Goal: Check status

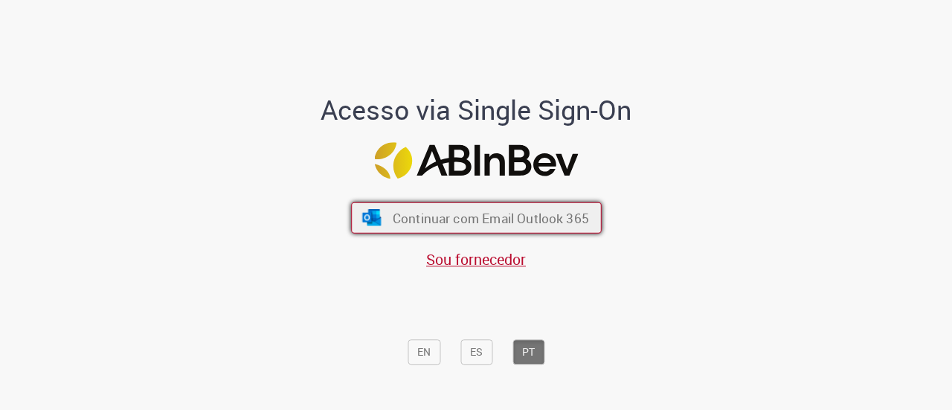
click at [372, 219] on img "submit" at bounding box center [372, 218] width 22 height 16
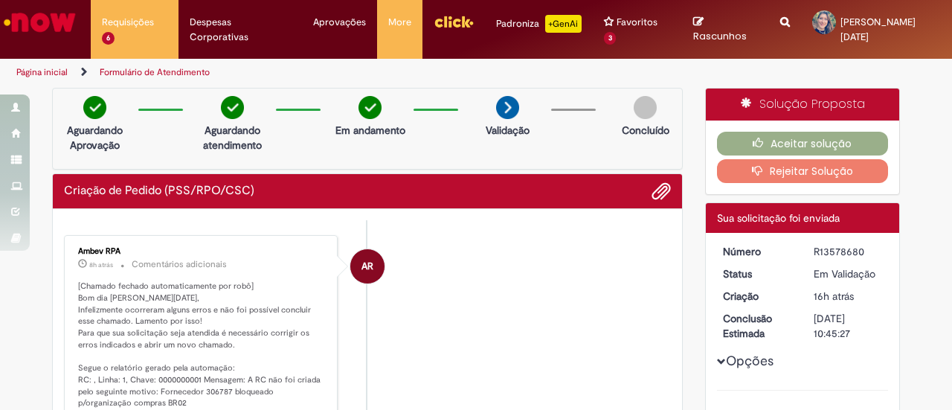
scroll to position [109, 0]
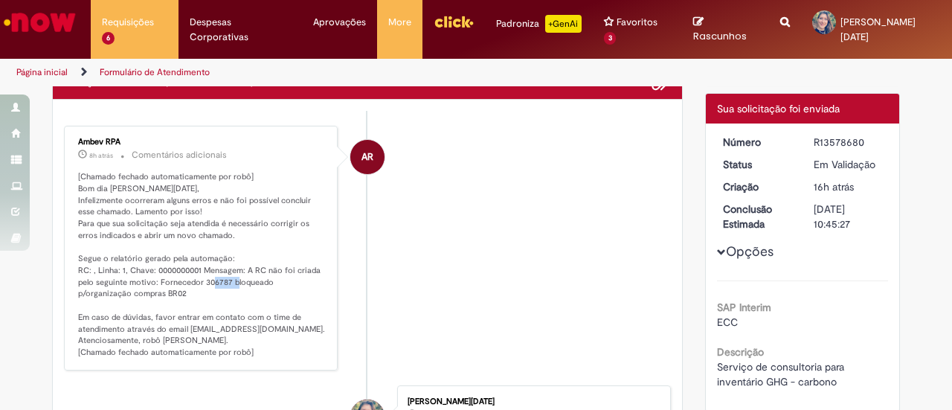
drag, startPoint x: 197, startPoint y: 267, endPoint x: 222, endPoint y: 269, distance: 24.6
click at [222, 269] on p "[Chamado fechado automaticamente por robô] Bom dia Cinthia Lucia Jimenez, Infel…" at bounding box center [202, 264] width 248 height 187
copy p "306787"
click at [376, 224] on div "AR" at bounding box center [367, 289] width 37 height 303
